Goal: Task Accomplishment & Management: Complete application form

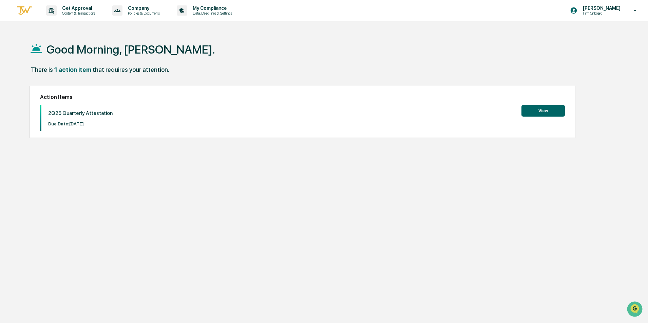
click at [541, 108] on button "View" at bounding box center [542, 111] width 43 height 12
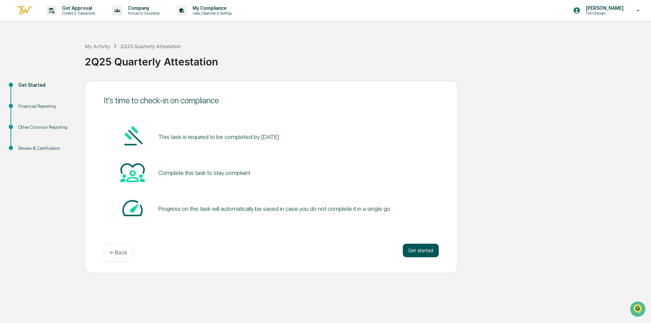
click at [415, 251] on button "Get started" at bounding box center [421, 251] width 36 height 14
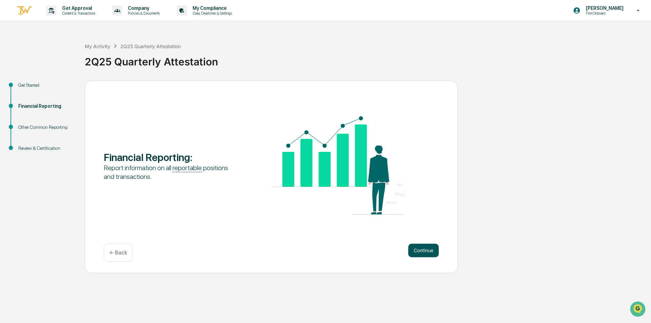
click at [423, 251] on button "Continue" at bounding box center [423, 251] width 31 height 14
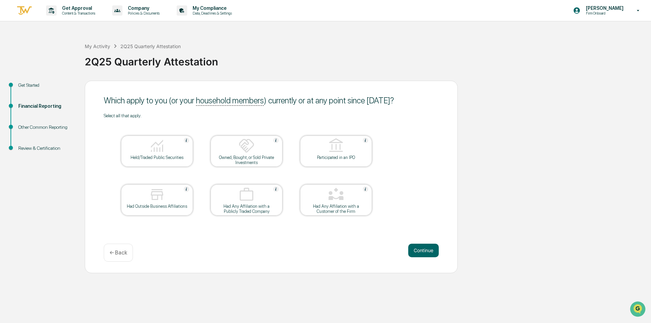
click at [157, 196] on img at bounding box center [157, 194] width 16 height 16
drag, startPoint x: 159, startPoint y: 154, endPoint x: 196, endPoint y: 149, distance: 37.6
click at [161, 153] on div at bounding box center [157, 146] width 68 height 17
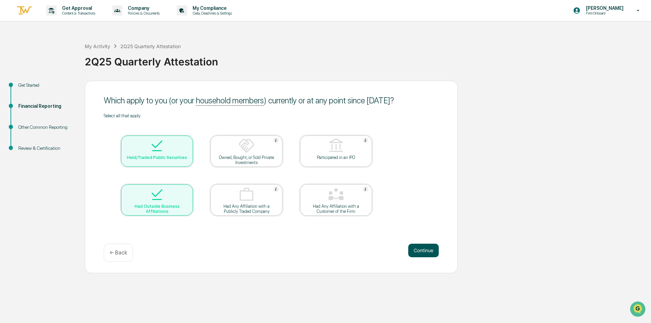
click at [417, 252] on button "Continue" at bounding box center [423, 251] width 31 height 14
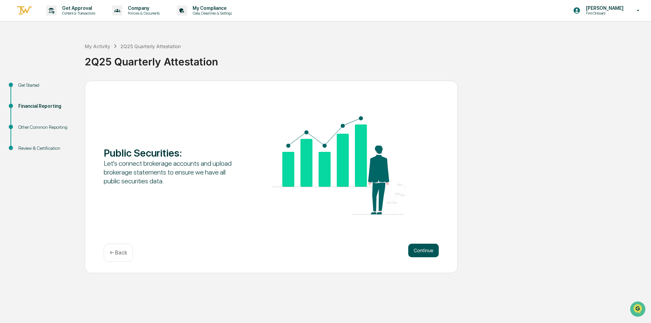
click at [424, 250] on button "Continue" at bounding box center [423, 251] width 31 height 14
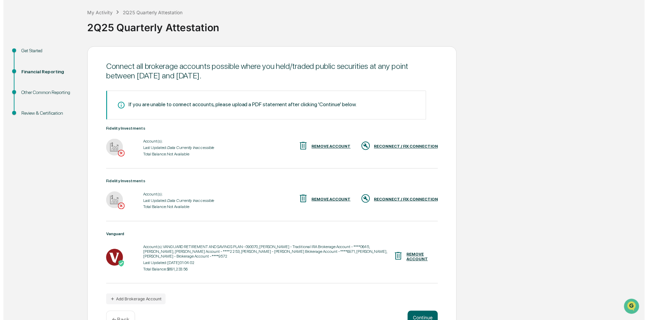
scroll to position [54, 0]
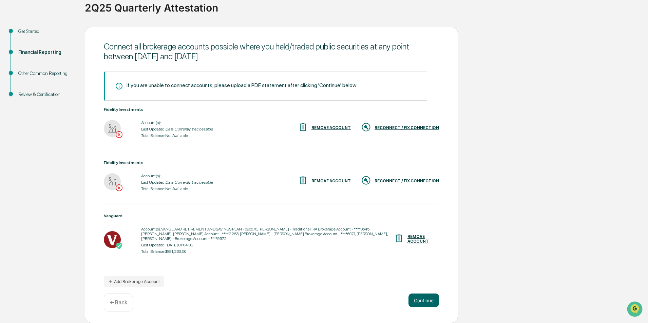
click at [399, 179] on div "RECONNECT / FIX CONNECTION" at bounding box center [406, 181] width 64 height 5
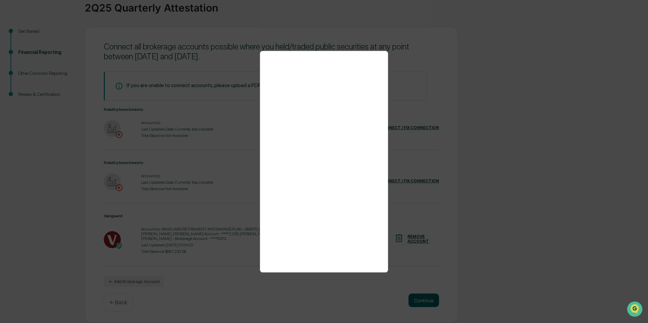
click at [215, 299] on div at bounding box center [324, 161] width 648 height 323
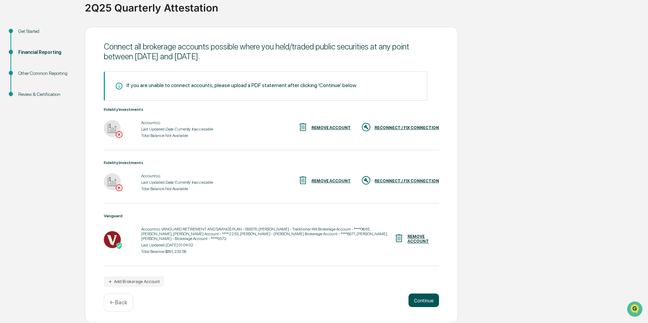
click at [419, 300] on button "Continue" at bounding box center [423, 301] width 31 height 14
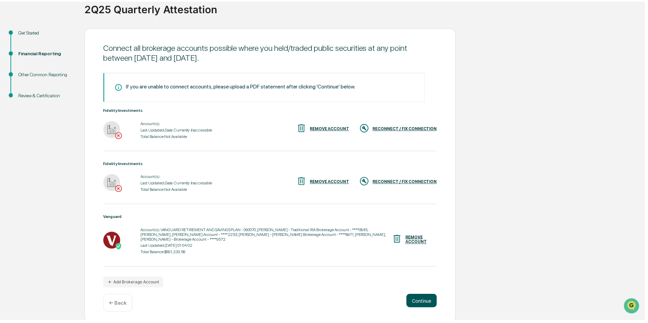
scroll to position [0, 0]
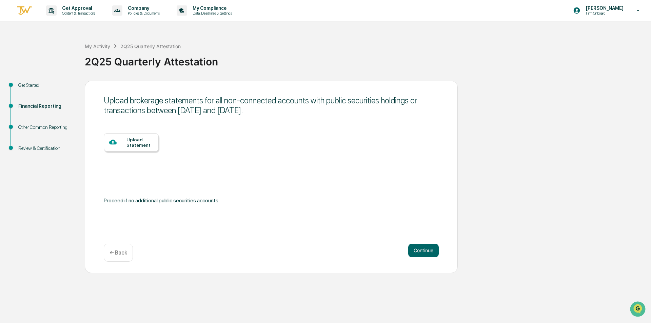
click at [136, 138] on div "Upload Statement" at bounding box center [139, 142] width 27 height 11
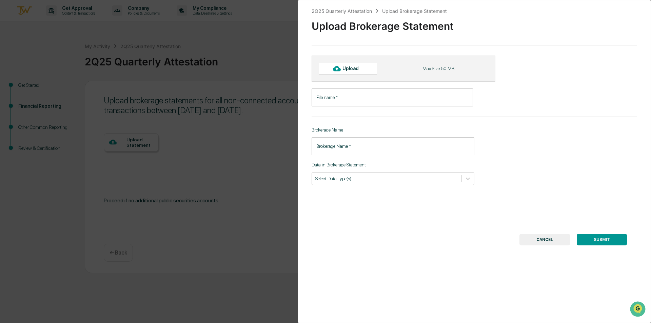
click at [342, 98] on input "File name   *" at bounding box center [392, 97] width 161 height 18
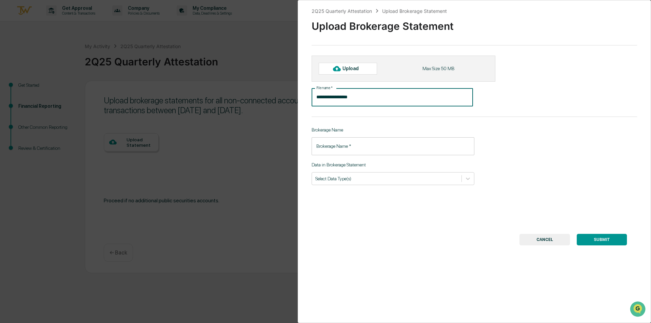
type input "**********"
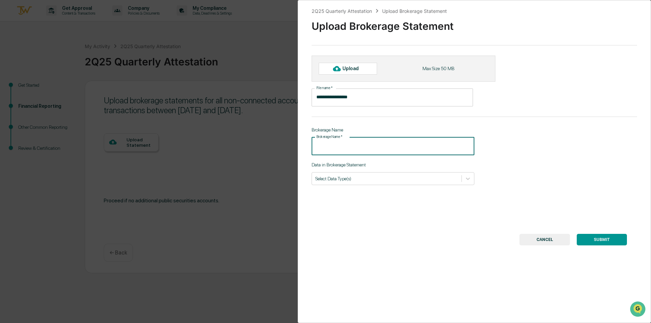
click at [352, 145] on input "Brokerage Name   *" at bounding box center [393, 146] width 163 height 18
type input "**********"
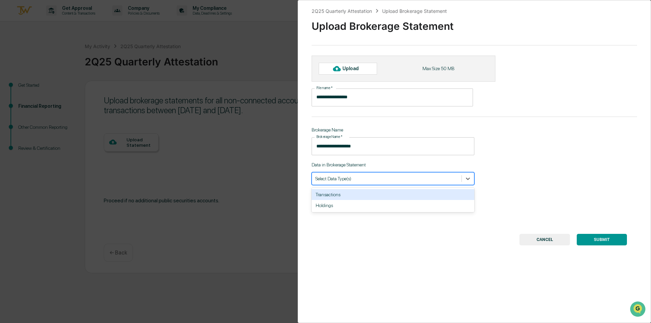
drag, startPoint x: 339, startPoint y: 180, endPoint x: 339, endPoint y: 175, distance: 5.8
click at [339, 175] on div "Select Data Type(s)" at bounding box center [387, 178] width 150 height 9
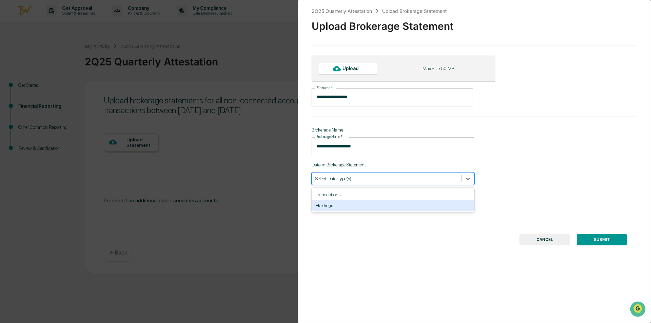
click at [324, 207] on div "Holdings" at bounding box center [393, 205] width 163 height 11
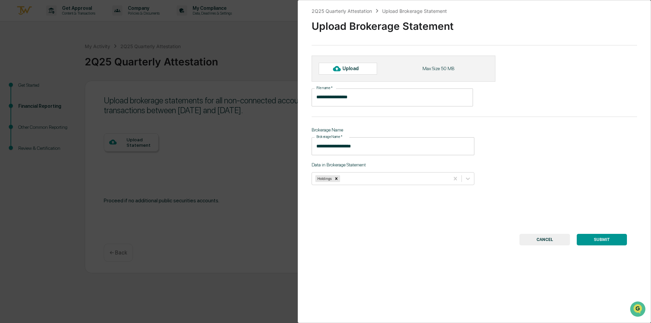
click at [599, 239] on button "SUBMIT" at bounding box center [602, 240] width 50 height 12
click at [352, 68] on div "Upload" at bounding box center [353, 68] width 22 height 5
type input "**********"
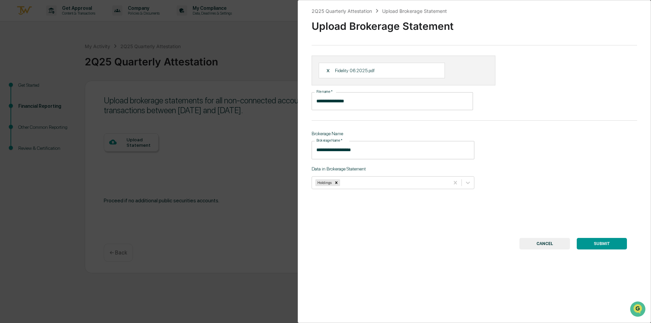
click at [604, 241] on button "SUBMIT" at bounding box center [602, 244] width 50 height 12
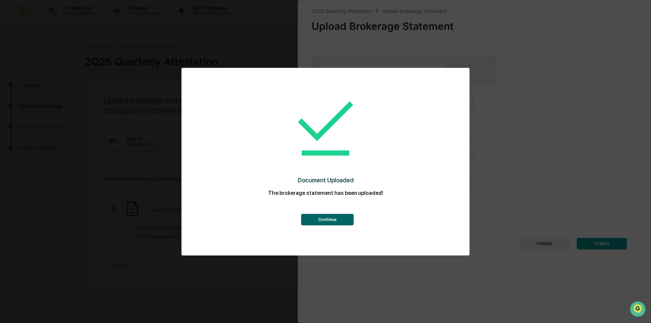
click at [333, 219] on button "Continue" at bounding box center [327, 220] width 53 height 12
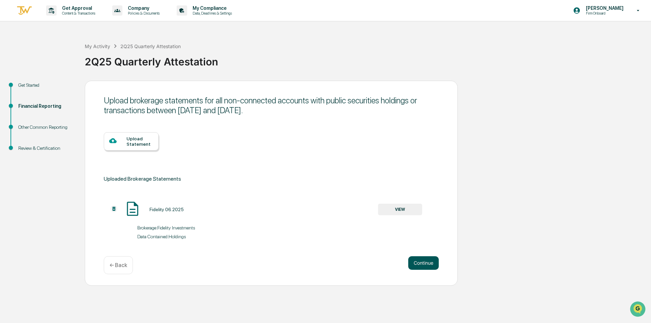
click at [428, 262] on button "Continue" at bounding box center [423, 263] width 31 height 14
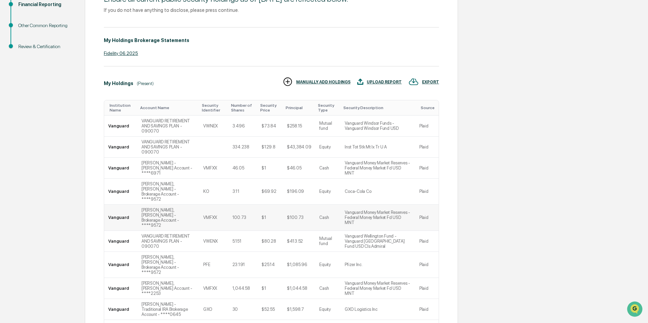
scroll to position [136, 0]
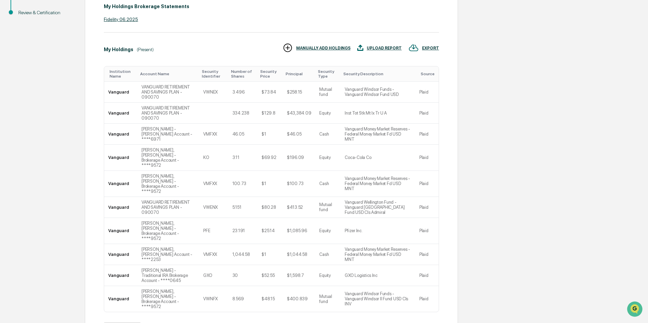
click at [199, 323] on button ">|" at bounding box center [197, 329] width 8 height 6
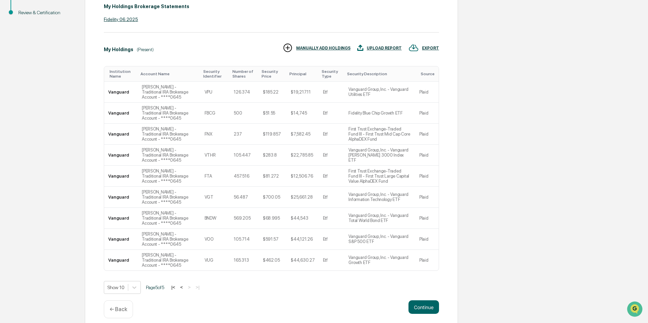
click at [185, 287] on button "<" at bounding box center [181, 287] width 7 height 6
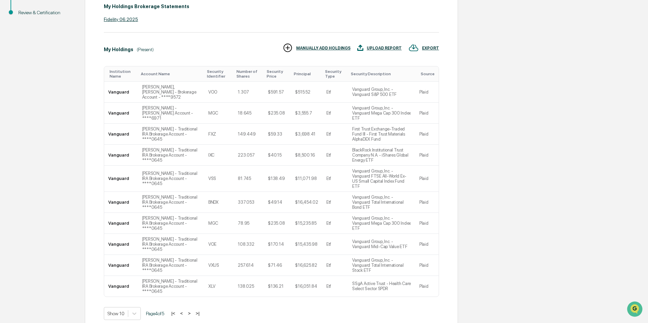
scroll to position [133, 0]
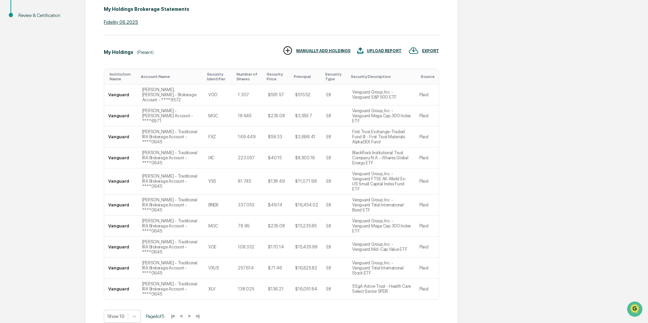
click at [184, 313] on button "<" at bounding box center [181, 316] width 7 height 6
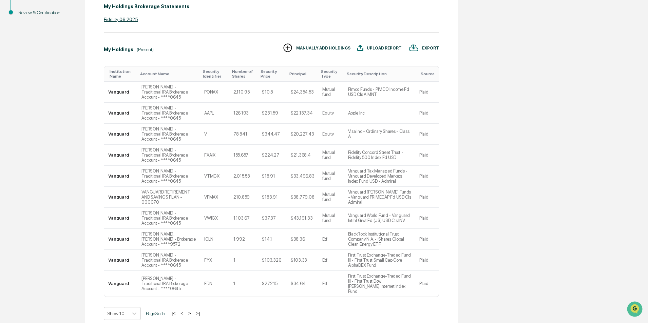
click at [184, 311] on button "<" at bounding box center [181, 314] width 7 height 6
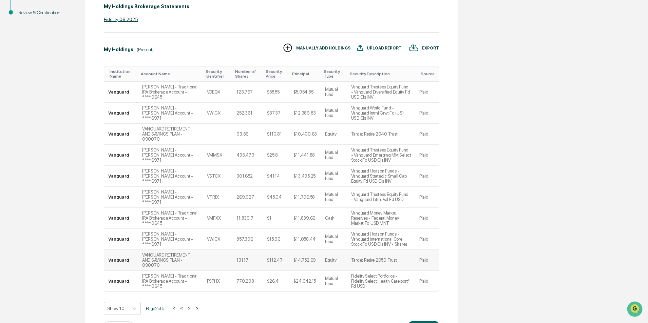
scroll to position [0, 0]
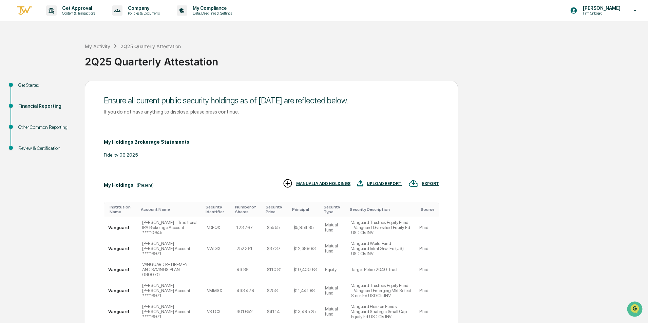
click at [47, 105] on div "Financial Reporting" at bounding box center [46, 106] width 56 height 7
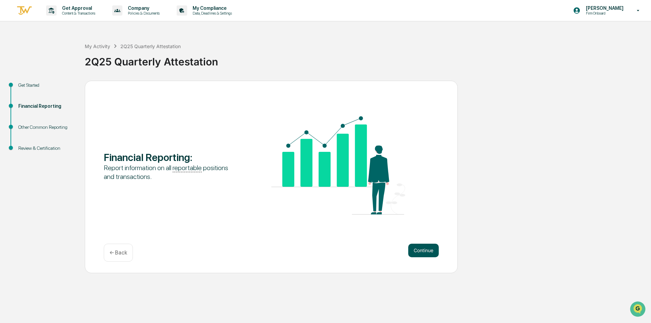
click at [436, 246] on button "Continue" at bounding box center [423, 251] width 31 height 14
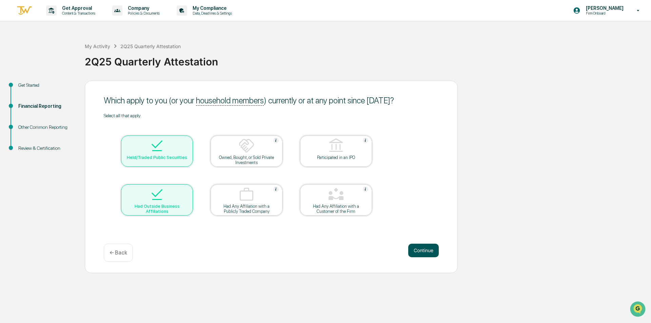
click at [434, 249] on button "Continue" at bounding box center [423, 251] width 31 height 14
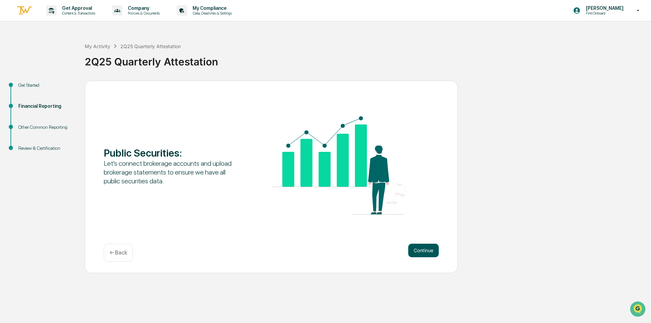
click at [433, 251] on button "Continue" at bounding box center [423, 251] width 31 height 14
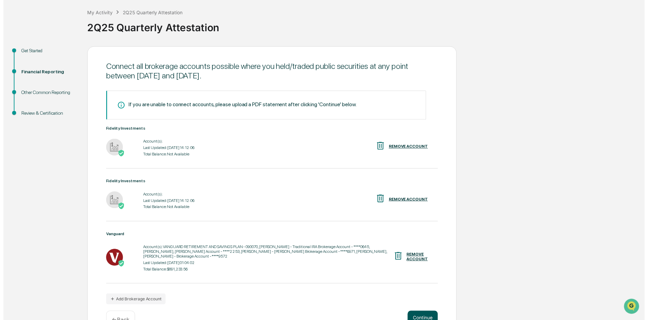
scroll to position [54, 0]
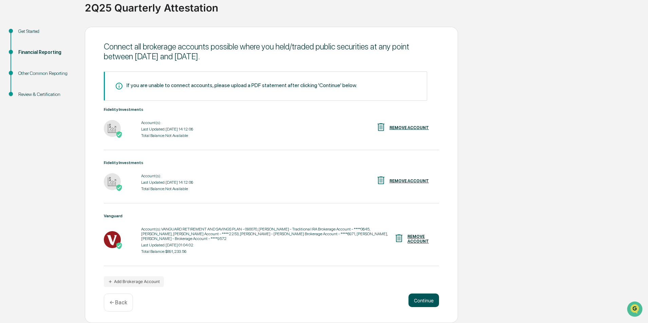
click at [422, 297] on button "Continue" at bounding box center [423, 301] width 31 height 14
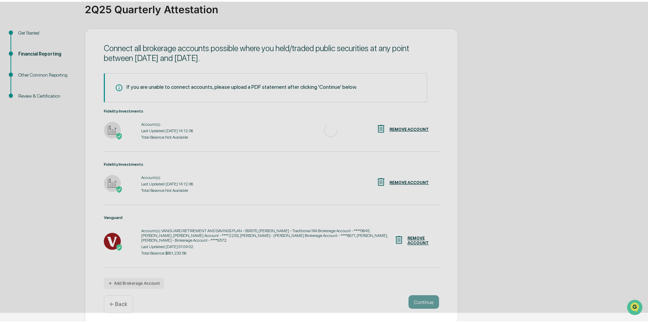
scroll to position [0, 0]
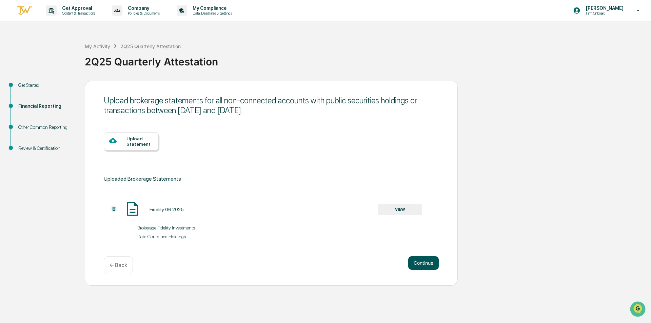
click at [425, 263] on button "Continue" at bounding box center [423, 263] width 31 height 14
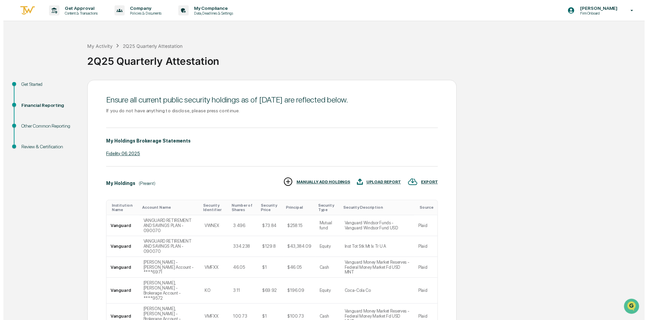
scroll to position [148, 0]
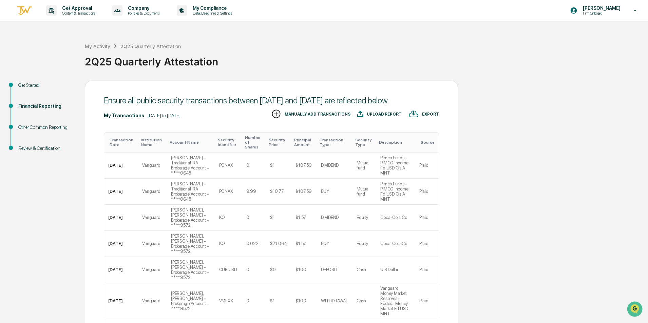
scroll to position [170, 0]
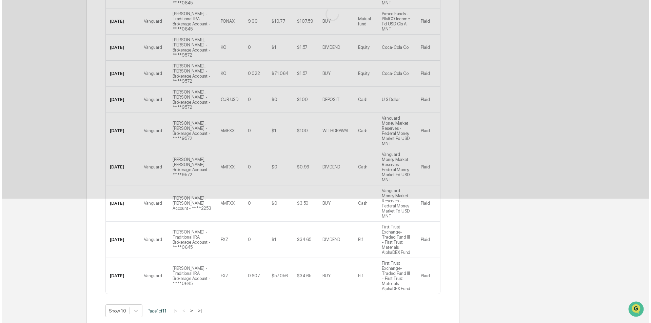
scroll to position [0, 0]
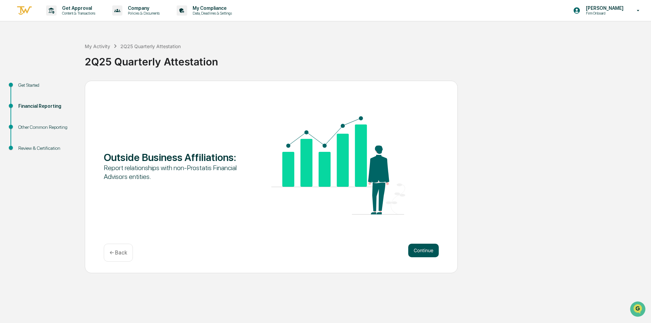
click at [420, 245] on button "Continue" at bounding box center [423, 251] width 31 height 14
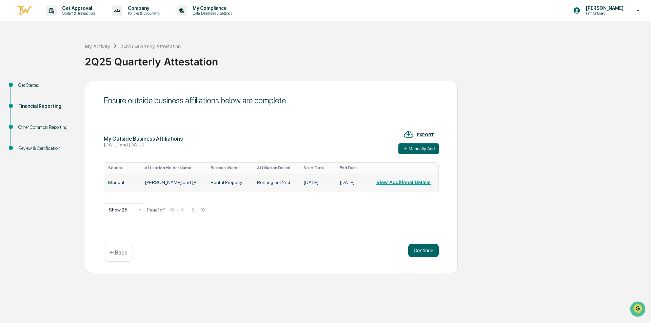
click at [348, 180] on td "[DATE]" at bounding box center [354, 182] width 37 height 19
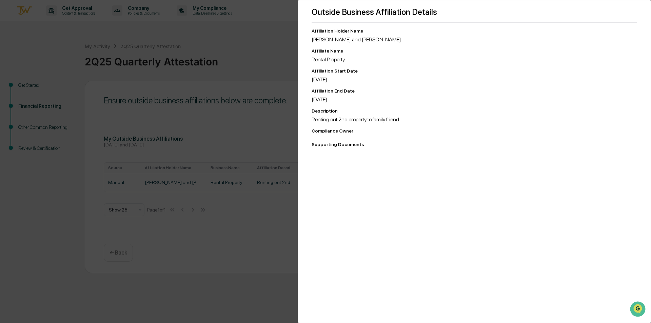
click at [329, 98] on div "[DATE]" at bounding box center [474, 99] width 325 height 6
click at [285, 150] on div "Outside Business Affiliation Details Affiliation Holder Name [PERSON_NAME] and …" at bounding box center [325, 161] width 651 height 323
drag, startPoint x: 325, startPoint y: 307, endPoint x: 389, endPoint y: 250, distance: 85.5
click at [388, 250] on div "Outside Business Affiliation Details Affiliation Holder Name [PERSON_NAME] and …" at bounding box center [474, 161] width 353 height 323
click at [641, 307] on img "Open customer support" at bounding box center [637, 309] width 17 height 14
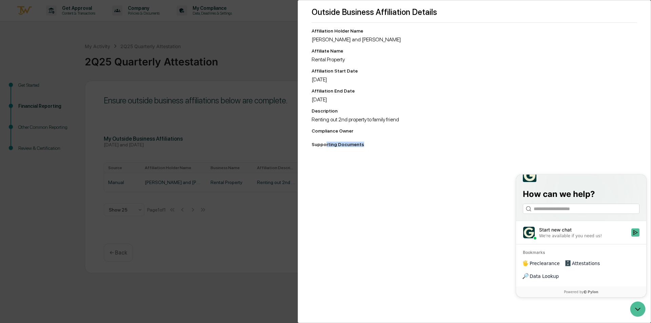
click at [473, 309] on div "Outside Business Affiliation Details Affiliation Holder Name [PERSON_NAME] and …" at bounding box center [474, 161] width 353 height 323
click at [258, 298] on div "Outside Business Affiliation Details Affiliation Holder Name [PERSON_NAME] and …" at bounding box center [325, 161] width 651 height 323
click at [640, 78] on div "Outside Business Affiliation Details Affiliation Holder Name [PERSON_NAME] and …" at bounding box center [474, 161] width 353 height 323
click at [647, 0] on div "Outside Business Affiliation Details Affiliation Holder Name [PERSON_NAME] and …" at bounding box center [474, 161] width 353 height 323
click at [255, 23] on div "Outside Business Affiliation Details Affiliation Holder Name [PERSON_NAME] and …" at bounding box center [325, 161] width 651 height 323
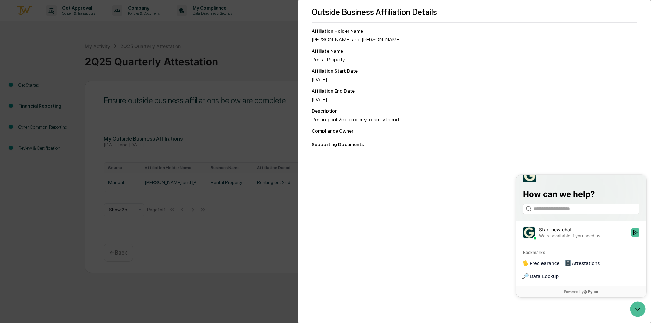
drag, startPoint x: 114, startPoint y: 252, endPoint x: 122, endPoint y: 245, distance: 10.6
click at [115, 252] on div "Outside Business Affiliation Details Affiliation Holder Name [PERSON_NAME] and …" at bounding box center [325, 161] width 651 height 323
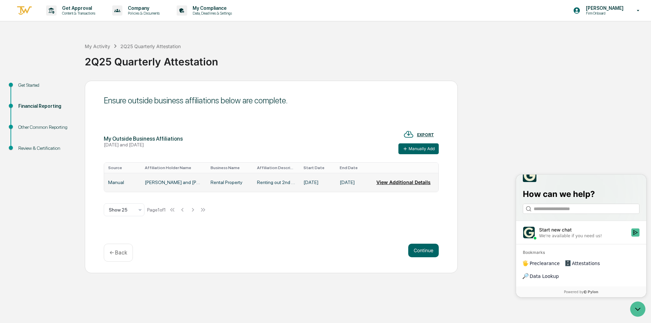
click at [395, 182] on button "View Additional Details" at bounding box center [403, 183] width 54 height 14
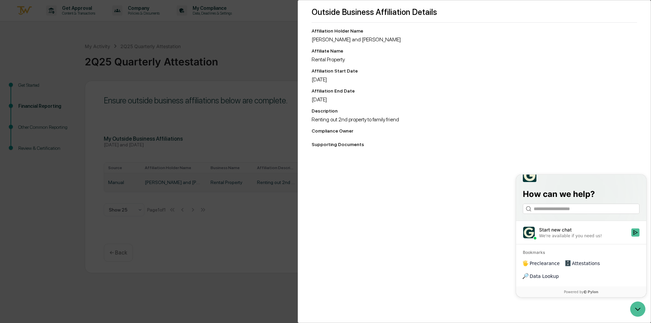
click at [261, 64] on div "Outside Business Affiliation Details Affiliation Holder Name [PERSON_NAME] and …" at bounding box center [325, 161] width 651 height 323
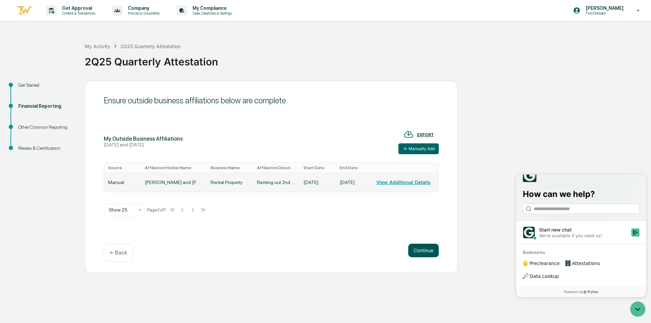
click at [418, 249] on button "Continue" at bounding box center [423, 251] width 31 height 14
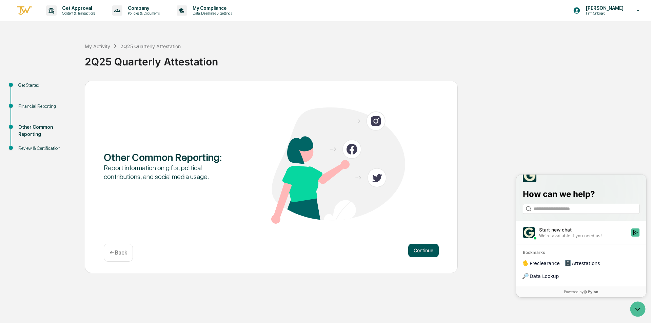
click at [419, 249] on button "Continue" at bounding box center [423, 251] width 31 height 14
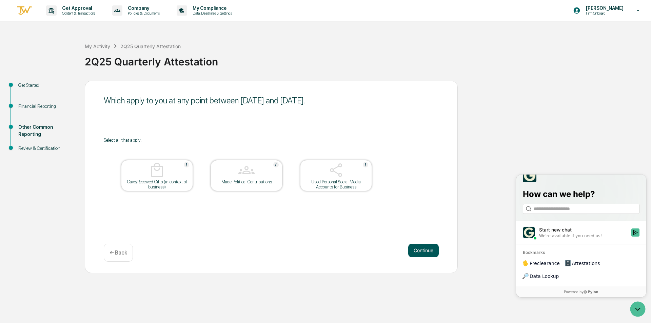
click at [421, 246] on button "Continue" at bounding box center [423, 251] width 31 height 14
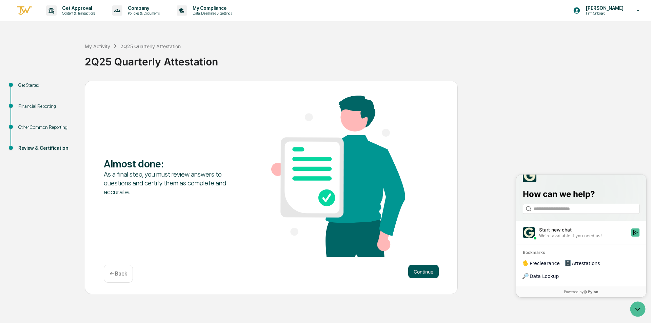
click at [414, 271] on button "Continue" at bounding box center [423, 272] width 31 height 14
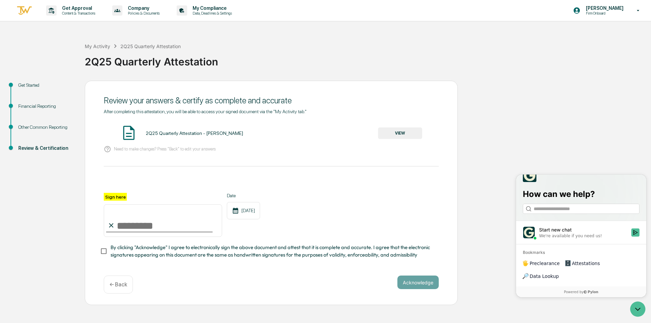
click at [131, 228] on input "Sign here" at bounding box center [163, 220] width 118 height 33
type input "**********"
click at [423, 285] on button "Acknowledge" at bounding box center [417, 283] width 41 height 14
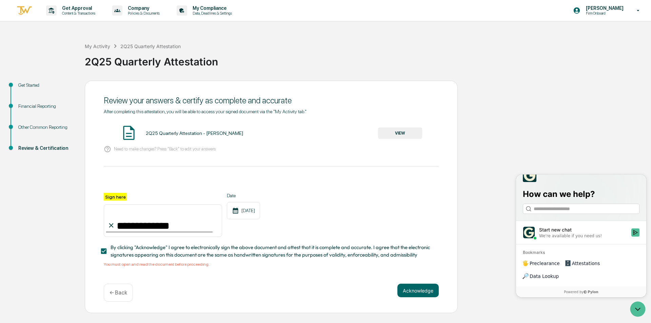
click at [399, 133] on button "VIEW" at bounding box center [400, 133] width 44 height 12
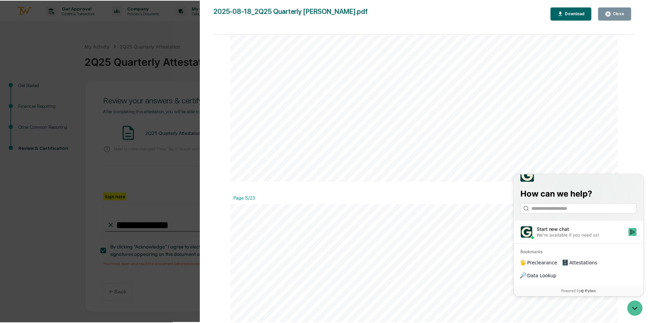
scroll to position [2305, 0]
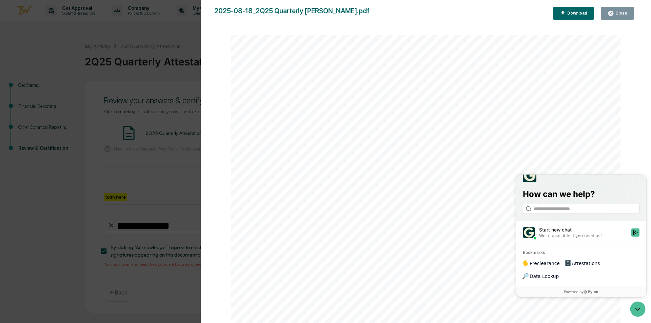
click at [619, 12] on div "Close" at bounding box center [620, 13] width 13 height 5
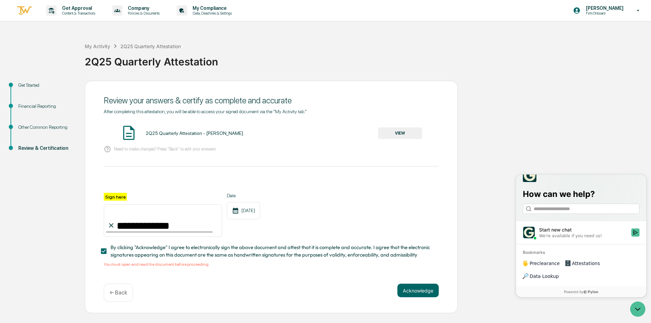
click at [212, 218] on input "**********" at bounding box center [163, 220] width 118 height 33
click at [421, 292] on button "Acknowledge" at bounding box center [417, 291] width 41 height 14
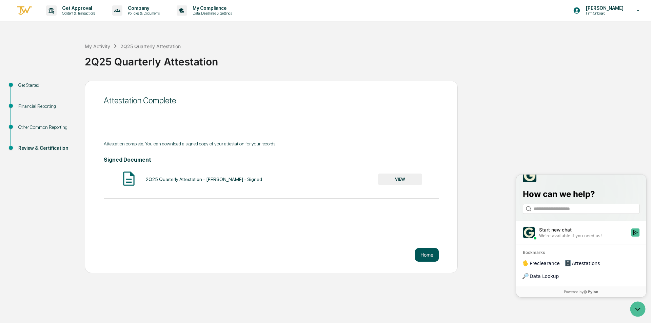
click at [429, 255] on button "Home" at bounding box center [427, 255] width 24 height 14
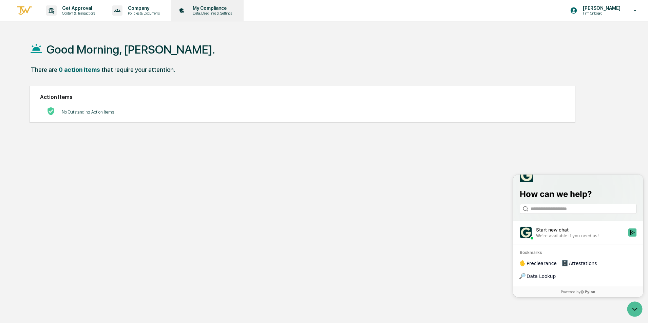
click at [216, 12] on p "Data, Deadlines & Settings" at bounding box center [211, 13] width 48 height 5
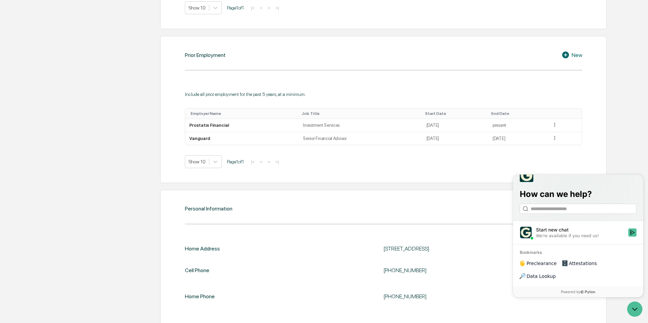
scroll to position [519, 0]
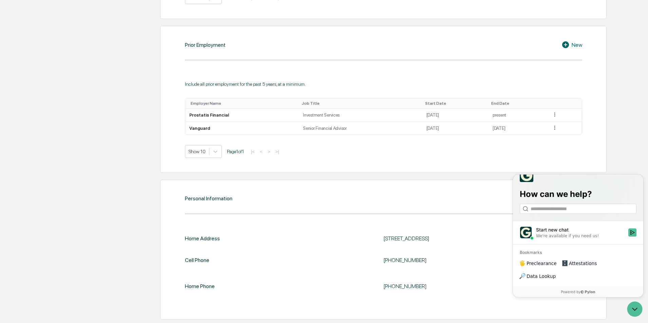
click at [501, 197] on div "Personal Information Edit" at bounding box center [383, 199] width 397 height 8
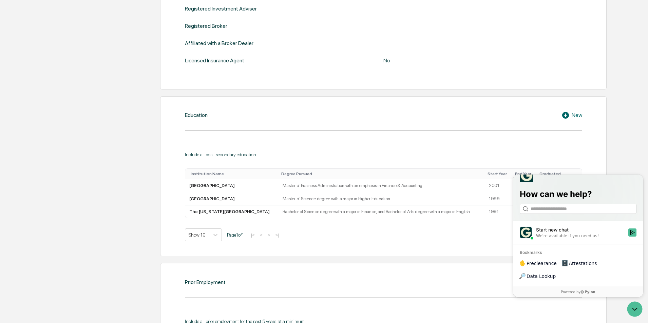
scroll to position [78, 0]
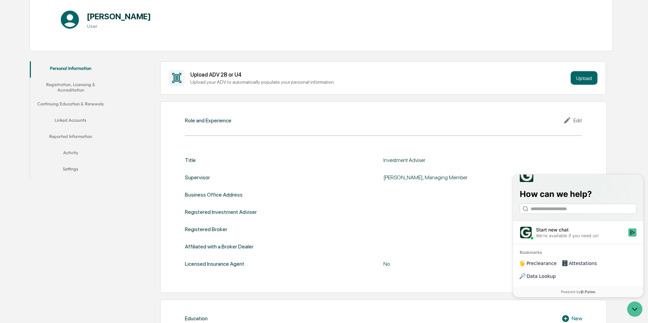
click at [81, 102] on button "Continuing Education & Renewals" at bounding box center [70, 105] width 81 height 16
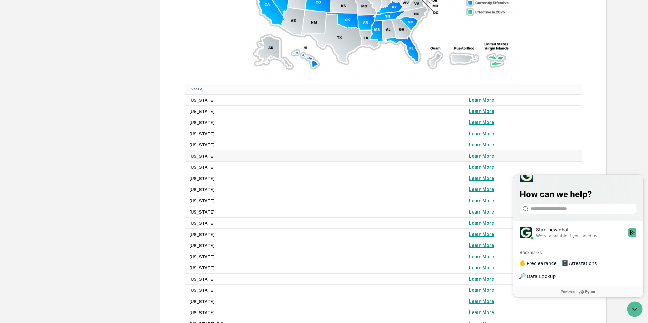
scroll to position [620, 0]
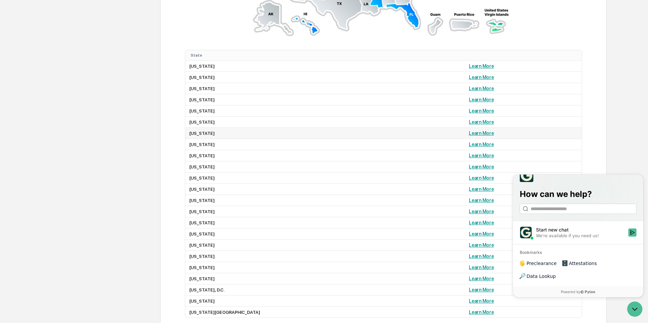
click at [198, 133] on td "[US_STATE]" at bounding box center [325, 133] width 280 height 11
click at [469, 134] on link "Learn More" at bounding box center [481, 133] width 25 height 5
